Goal: Transaction & Acquisition: Purchase product/service

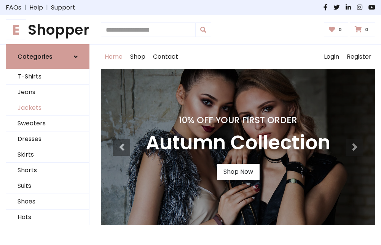
click at [48, 108] on link "Jackets" at bounding box center [47, 108] width 83 height 16
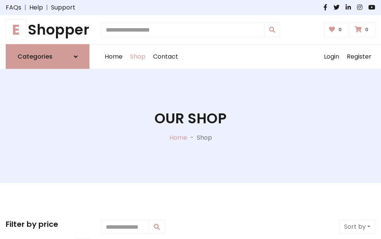
scroll to position [344, 0]
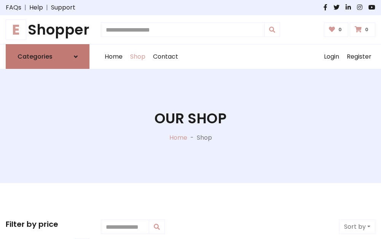
click at [48, 57] on h6 "Categories" at bounding box center [34, 56] width 35 height 7
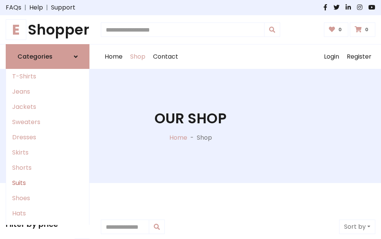
click at [48, 183] on link "Suits" at bounding box center [47, 182] width 83 height 15
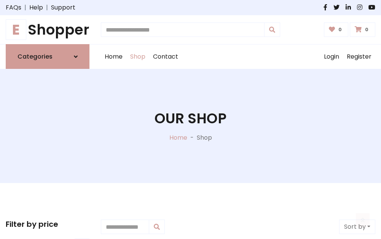
scroll to position [550, 0]
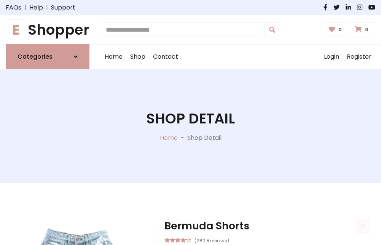
scroll to position [711, 0]
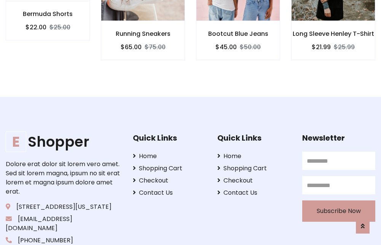
scroll to position [710, 0]
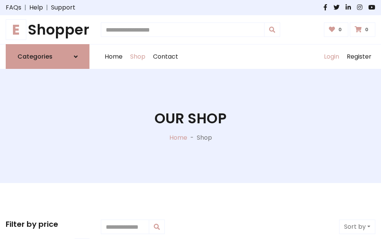
click at [331, 57] on link "Login" at bounding box center [331, 57] width 23 height 24
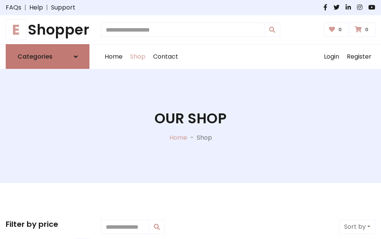
click at [76, 57] on icon at bounding box center [76, 57] width 4 height 6
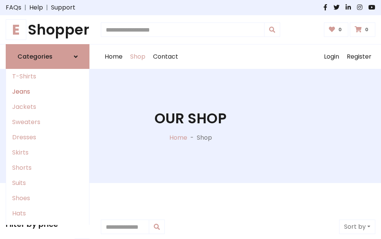
click at [48, 92] on link "Jeans" at bounding box center [47, 91] width 83 height 15
